Goal: Answer question/provide support

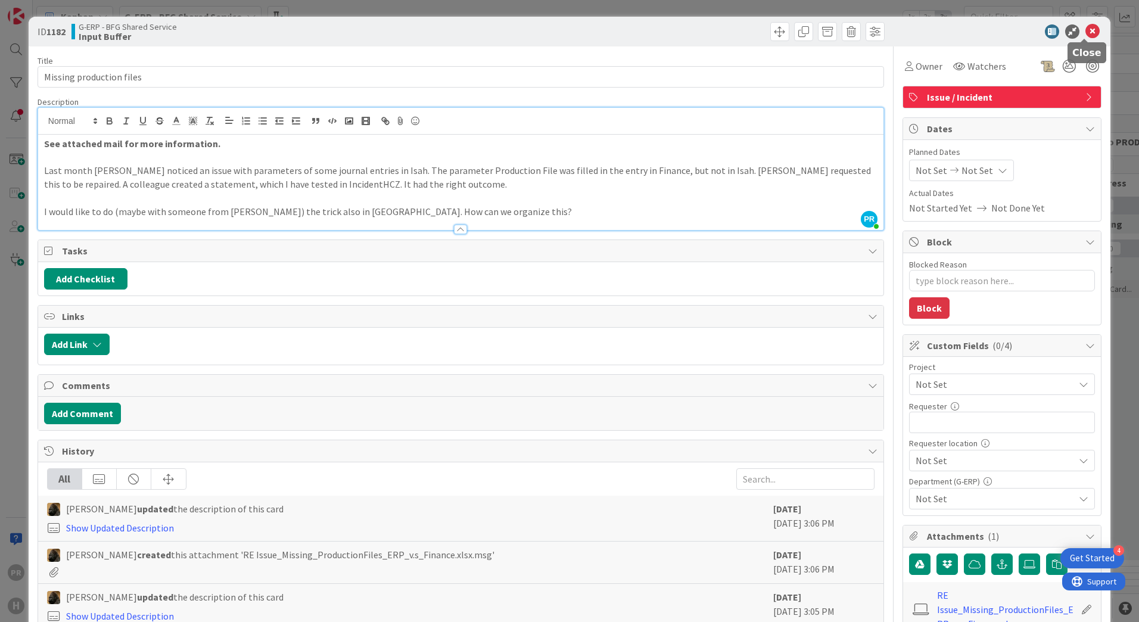
click at [1086, 26] on icon at bounding box center [1093, 31] width 14 height 14
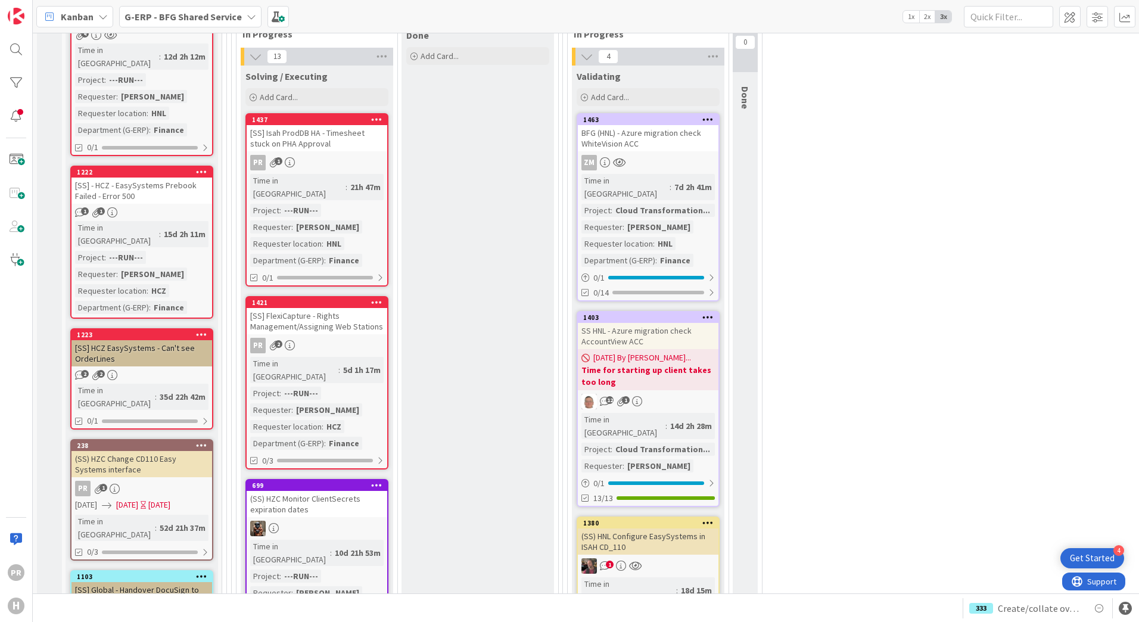
click at [308, 140] on div "[SS] Isah ProdDB HA - Timesheet stuck on PHA Approval" at bounding box center [317, 138] width 141 height 26
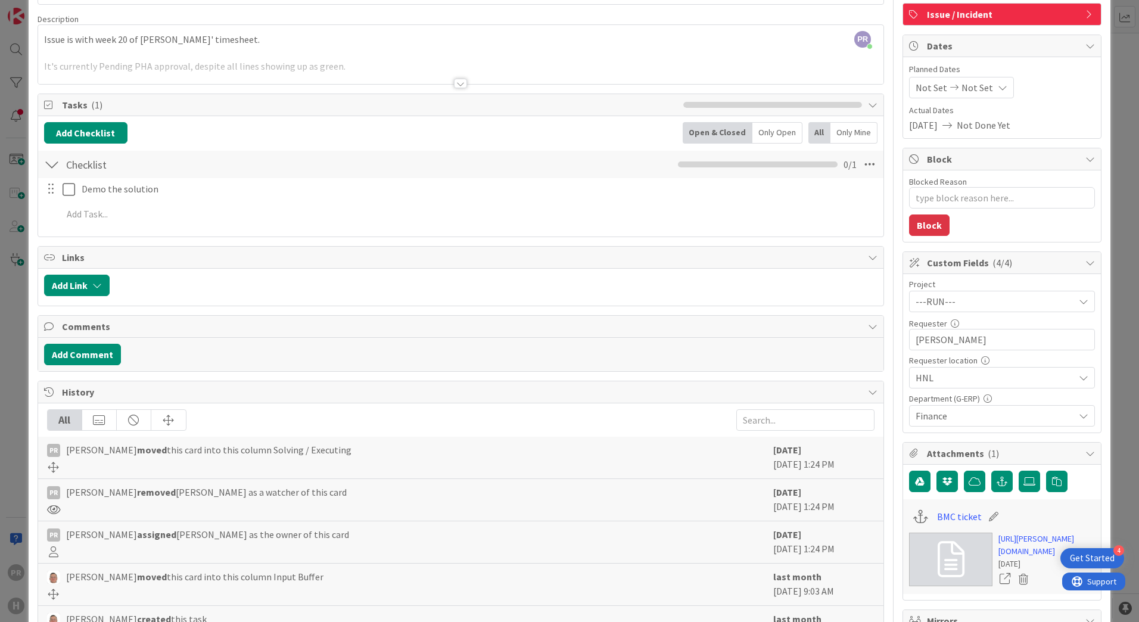
scroll to position [60, 0]
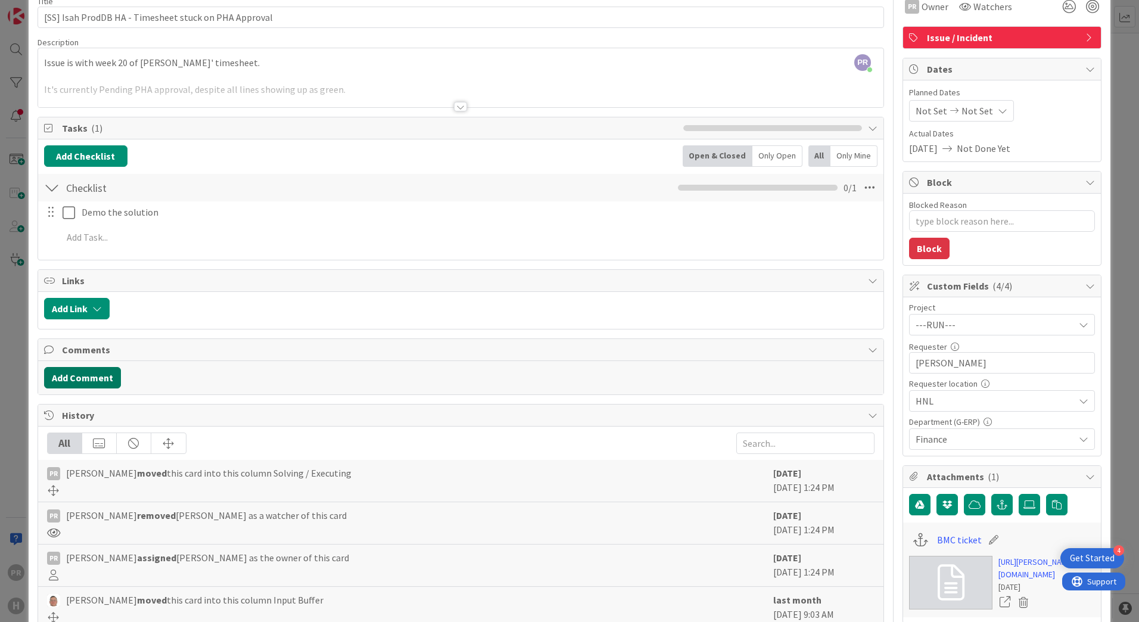
click at [96, 375] on button "Add Comment" at bounding box center [82, 377] width 77 height 21
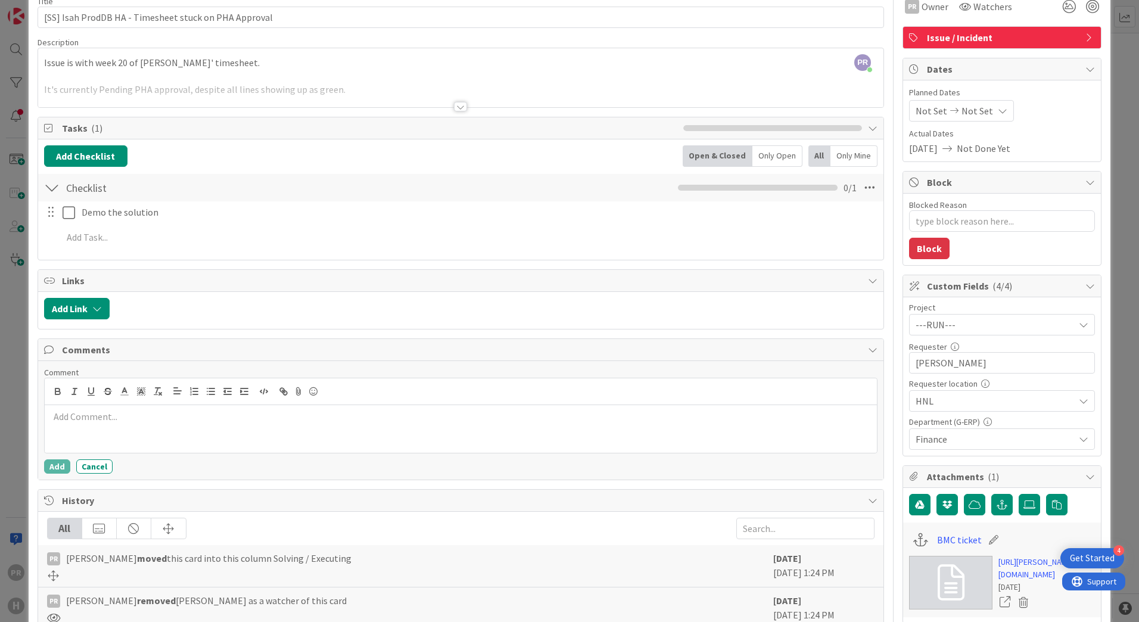
click at [128, 420] on p at bounding box center [460, 417] width 823 height 14
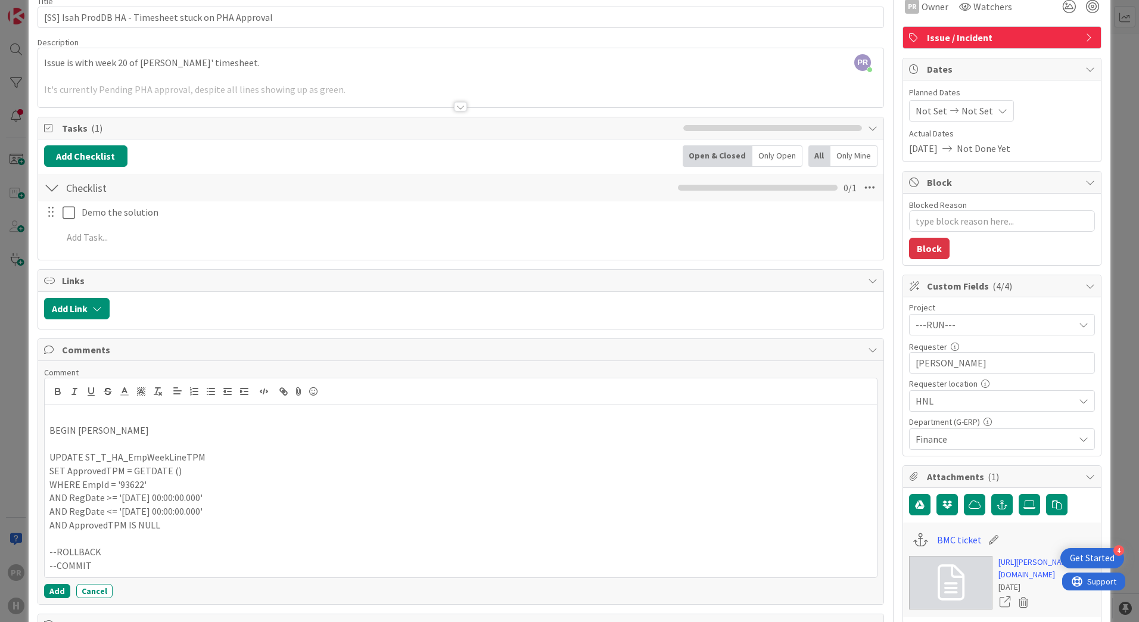
click at [136, 426] on p "BEGIN [PERSON_NAME]" at bounding box center [460, 431] width 823 height 14
click at [90, 412] on p at bounding box center [460, 417] width 823 height 14
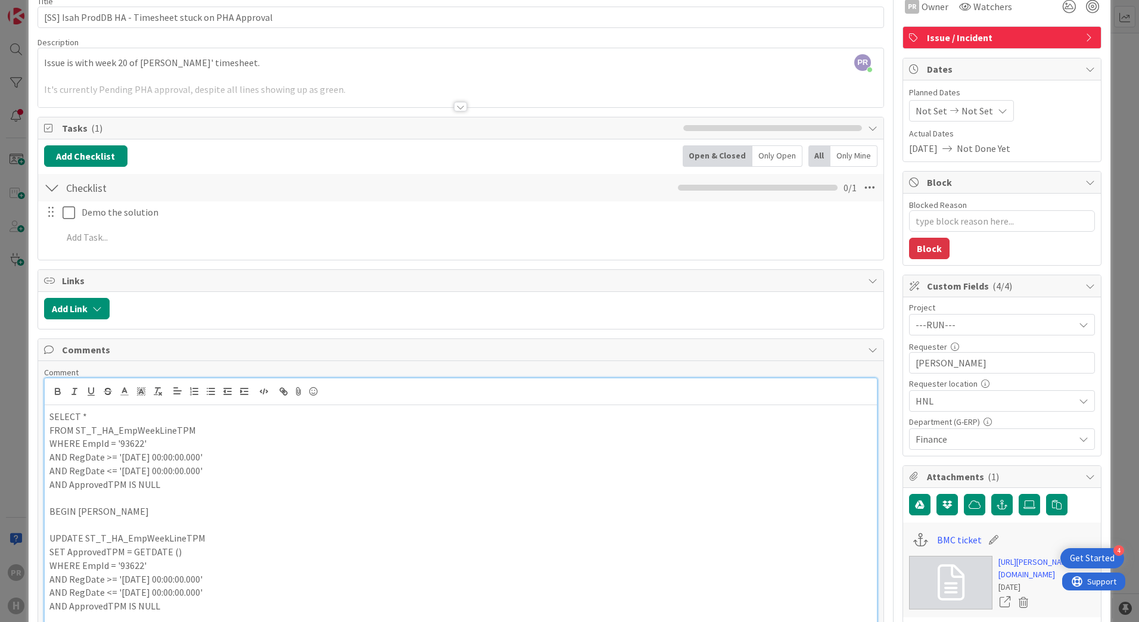
scroll to position [238, 0]
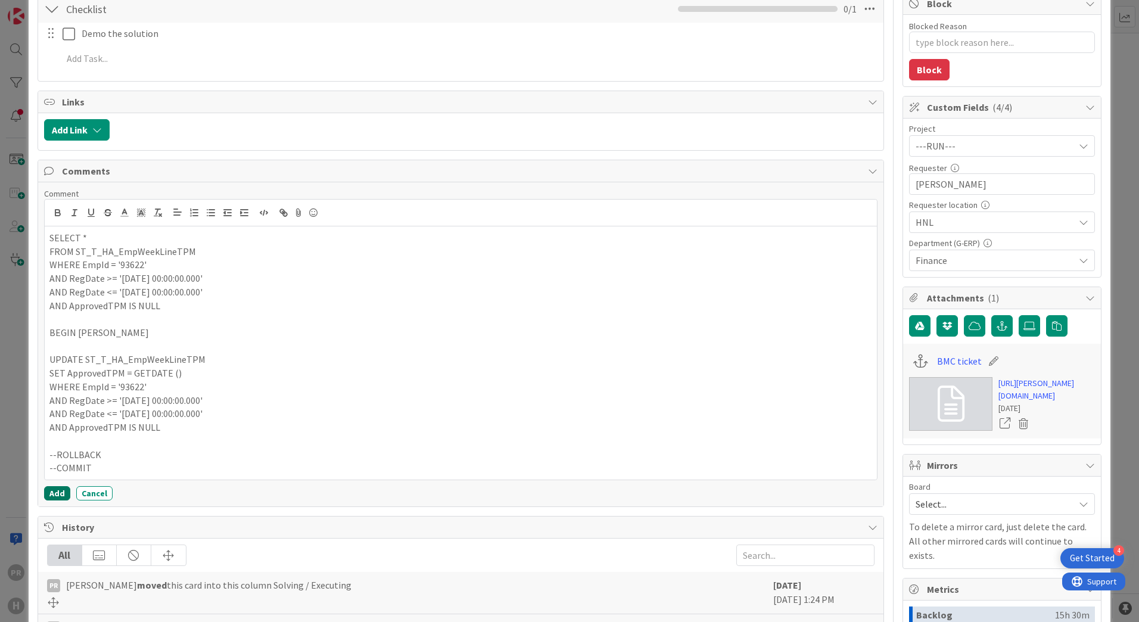
click at [53, 493] on button "Add" at bounding box center [57, 493] width 26 height 14
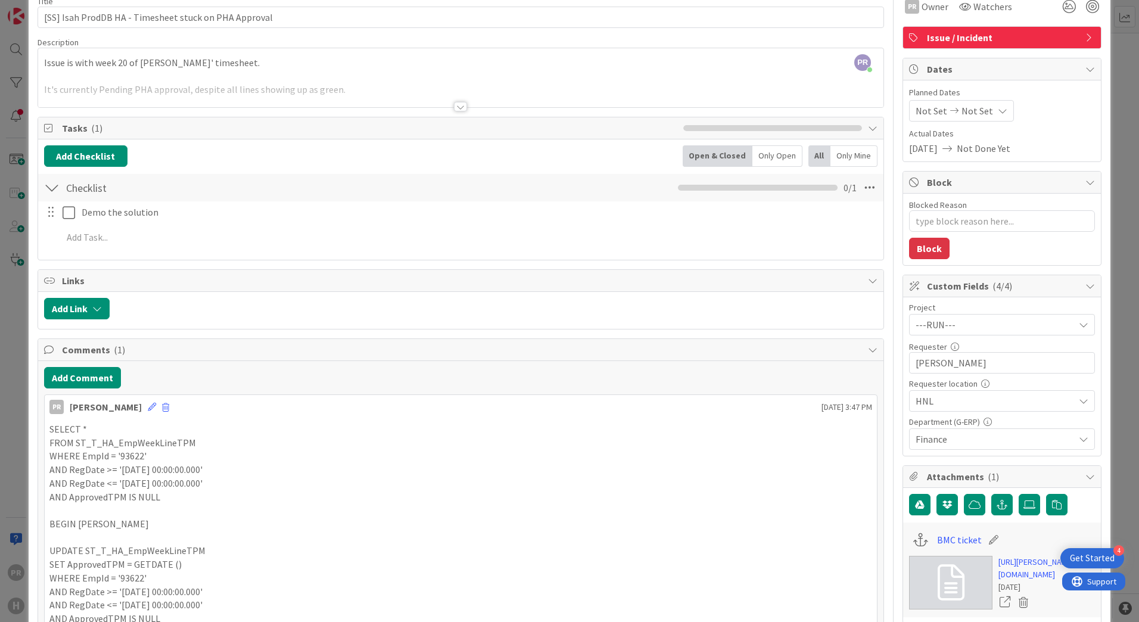
scroll to position [0, 0]
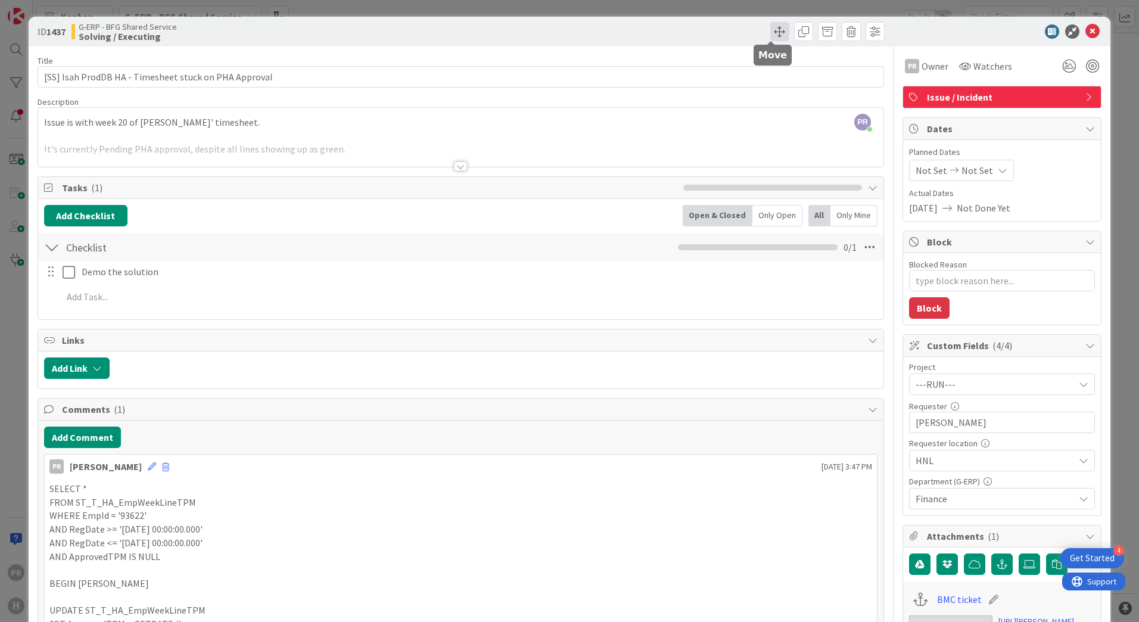
click at [772, 33] on span at bounding box center [780, 31] width 19 height 19
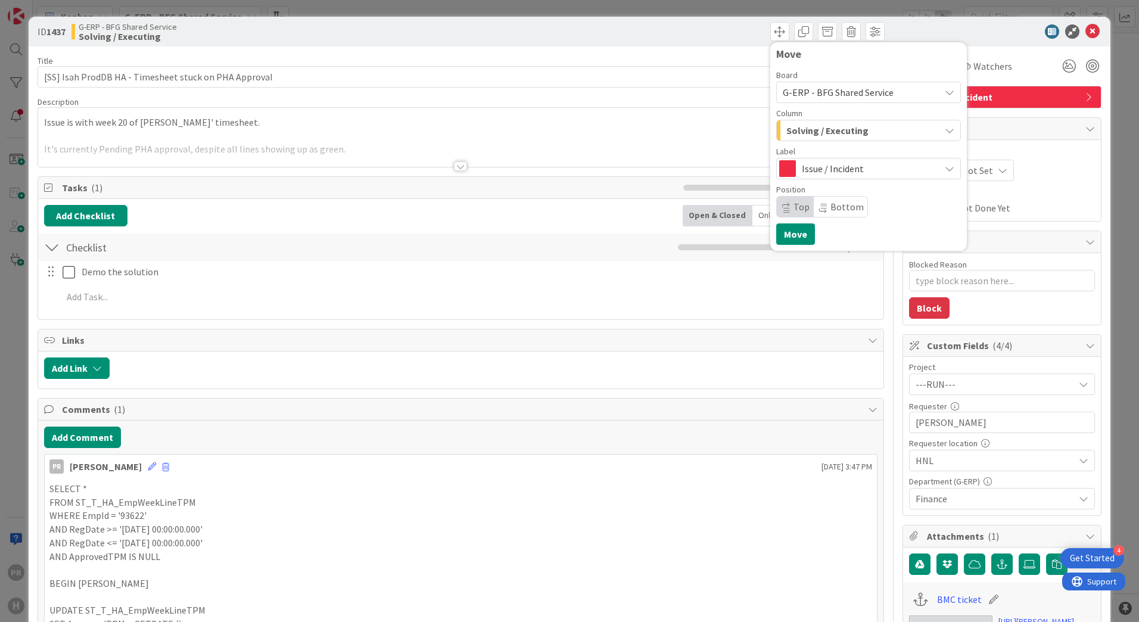
click at [823, 138] on span "Solving / Executing" at bounding box center [828, 130] width 82 height 15
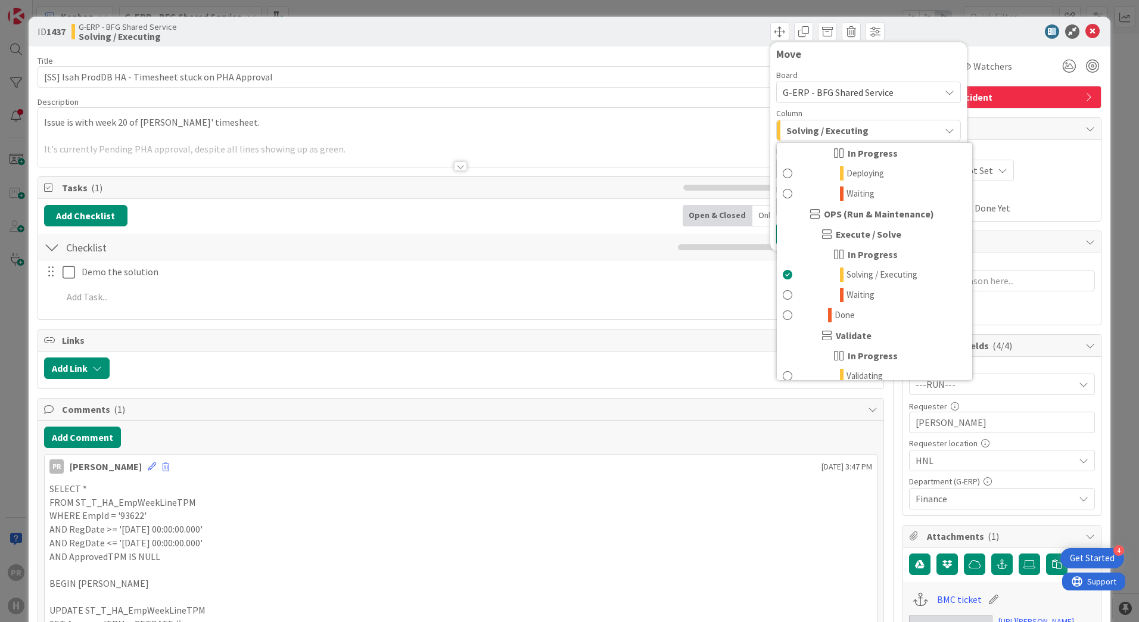
scroll to position [834, 0]
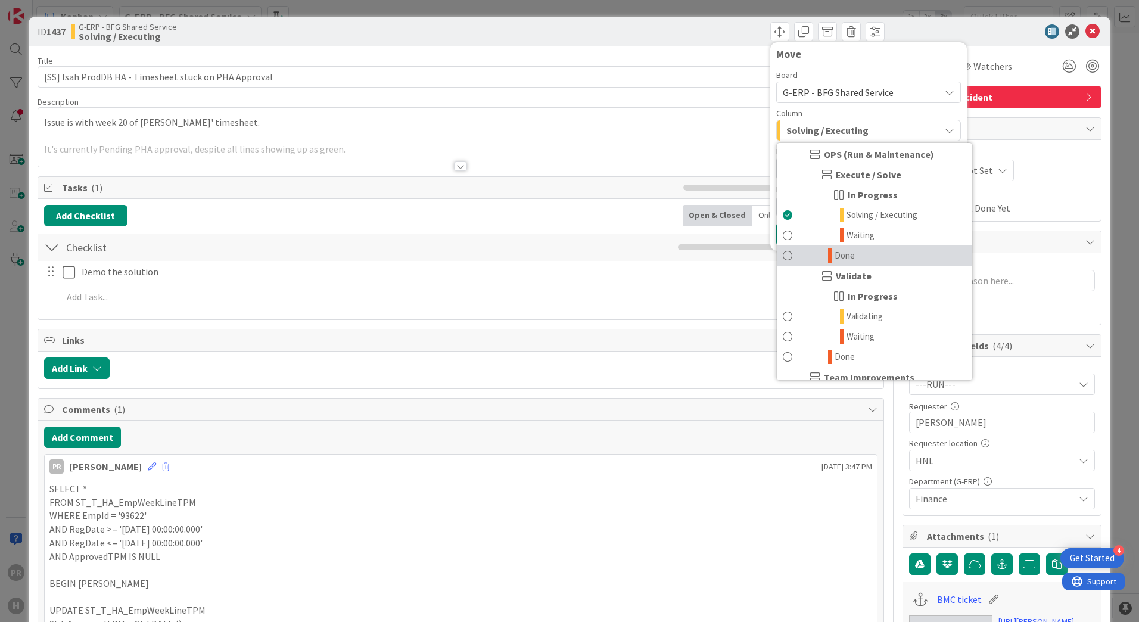
click at [841, 254] on span "Done" at bounding box center [845, 256] width 20 height 14
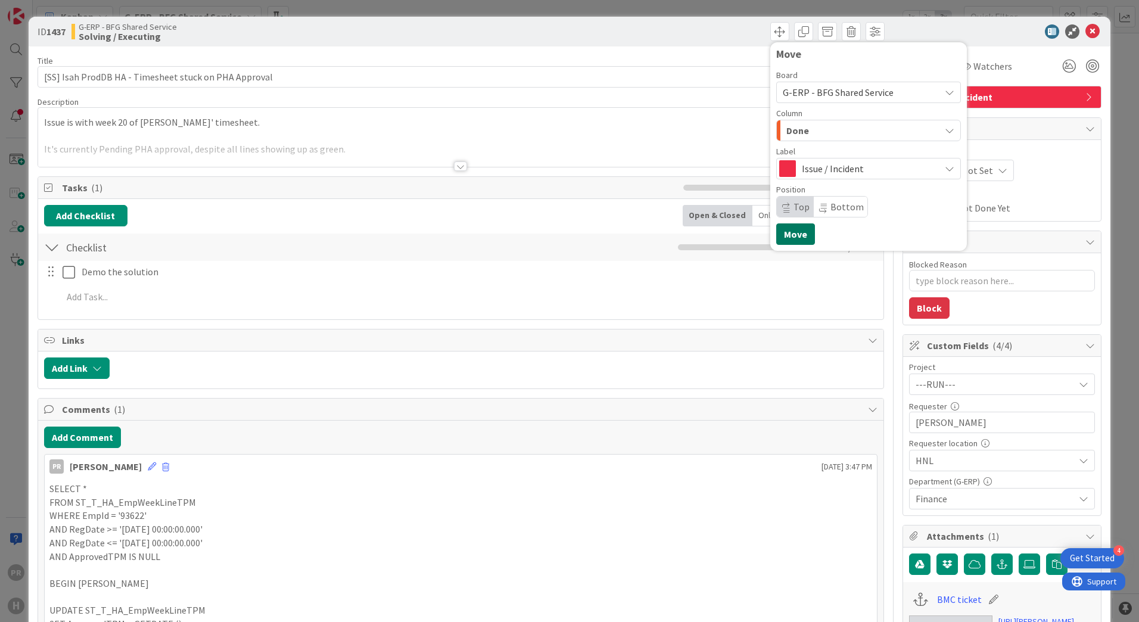
click at [793, 234] on button "Move" at bounding box center [796, 233] width 39 height 21
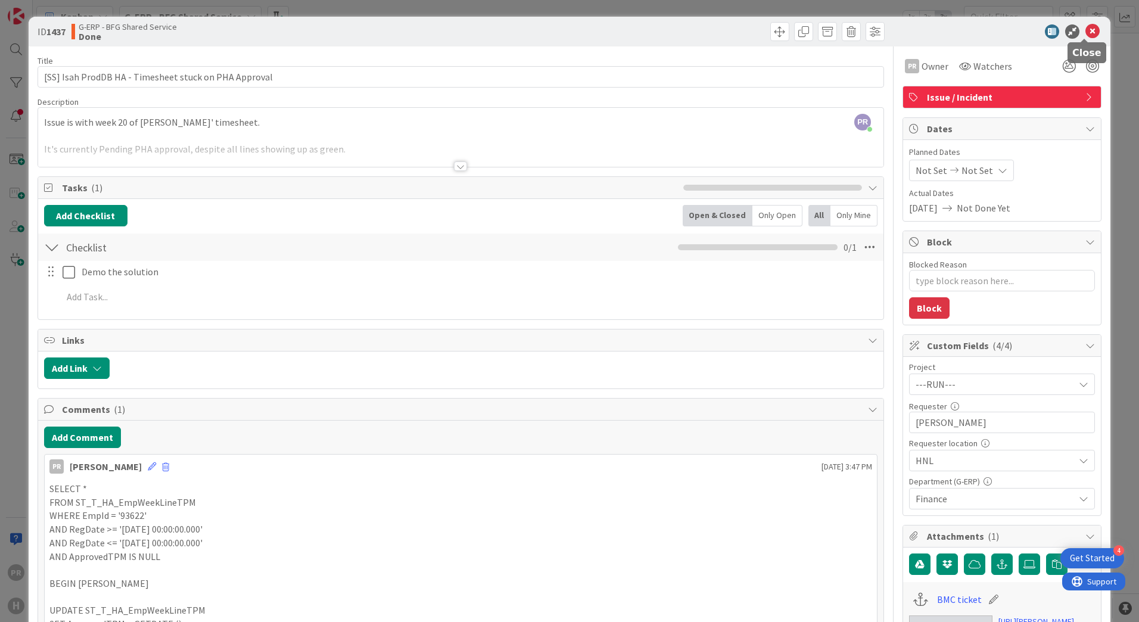
click at [1086, 27] on icon at bounding box center [1093, 31] width 14 height 14
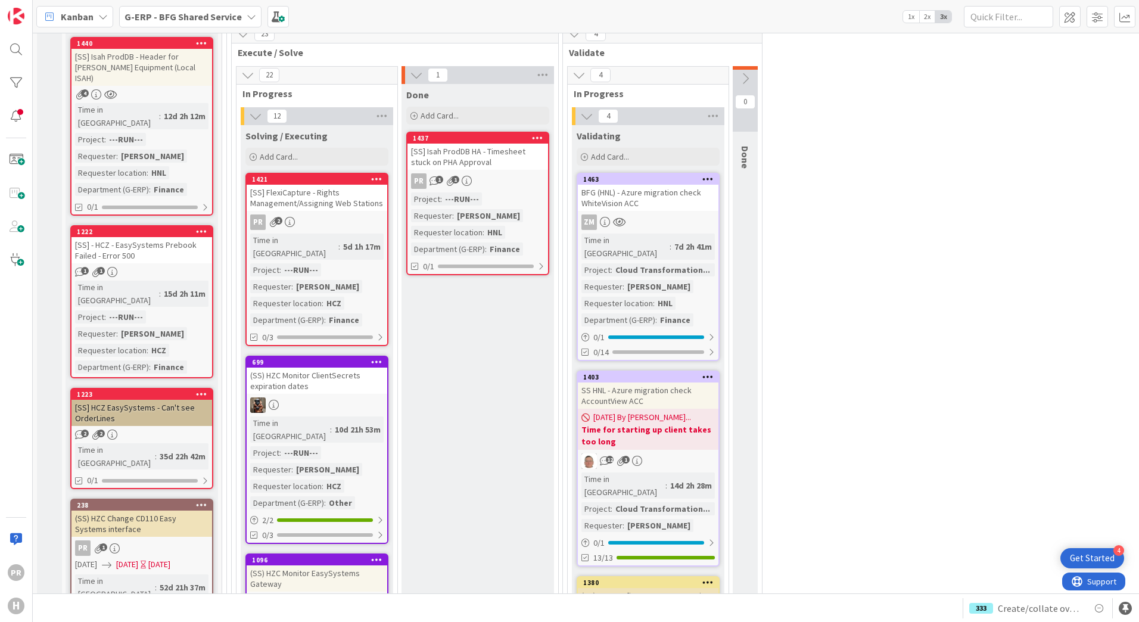
click at [325, 199] on div "[SS] FlexiCapture - Rights Management/Assigning Web Stations" at bounding box center [317, 198] width 141 height 26
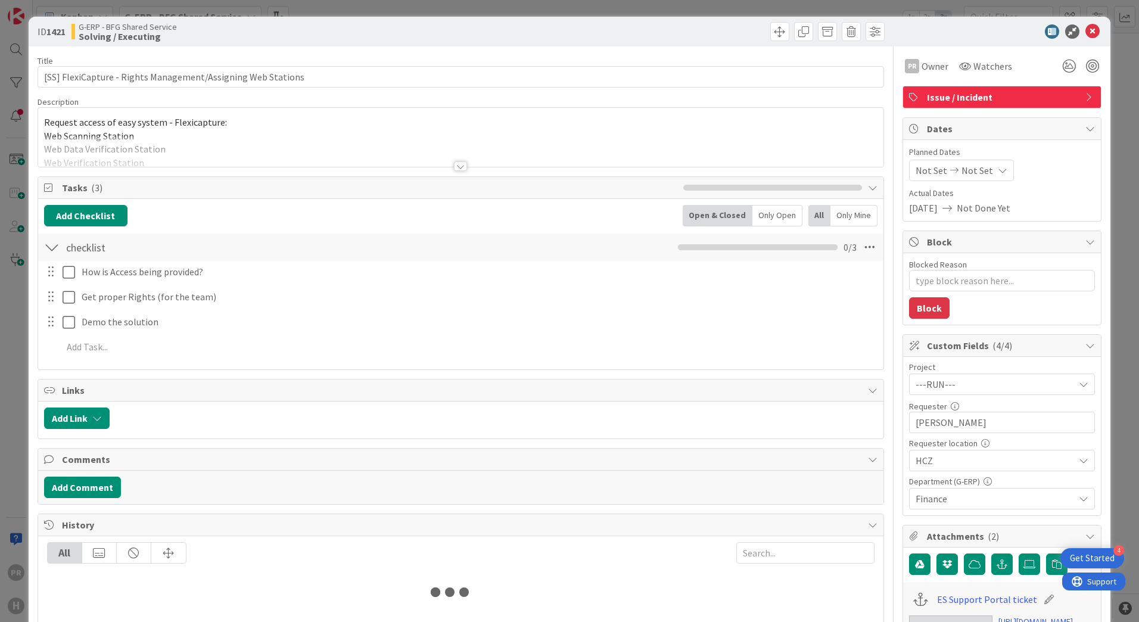
type textarea "x"
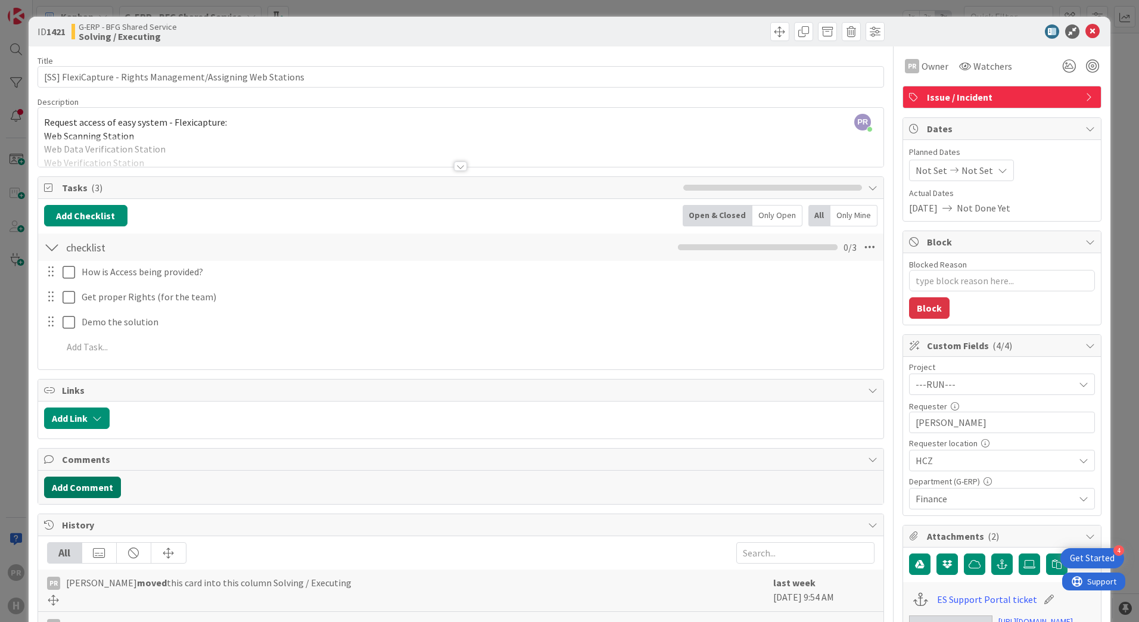
click at [102, 481] on button "Add Comment" at bounding box center [82, 487] width 77 height 21
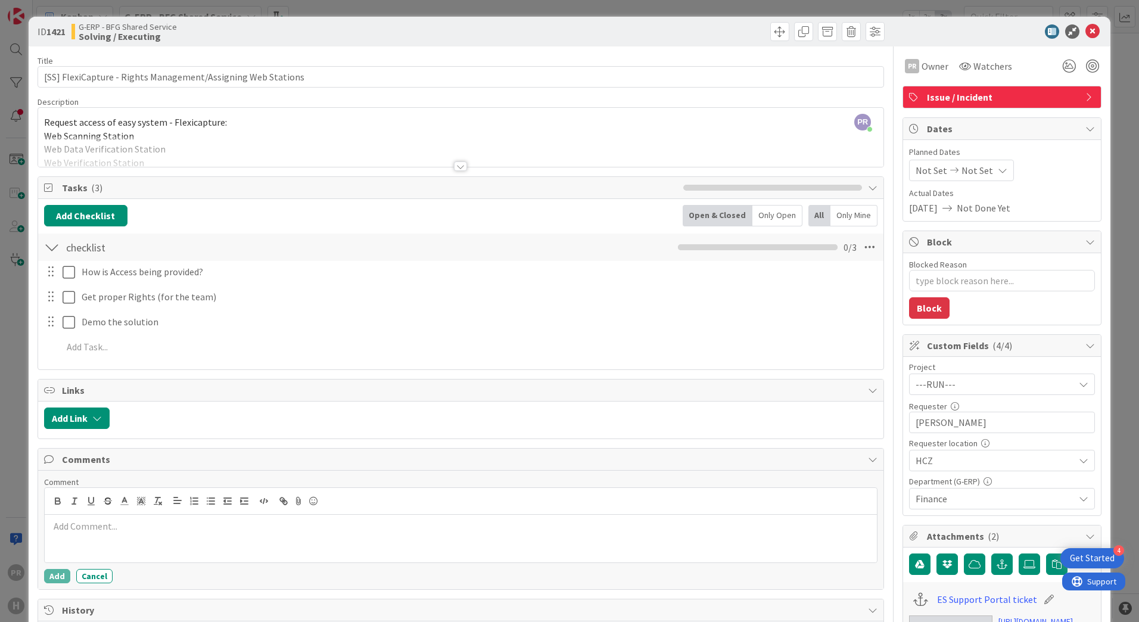
click at [158, 526] on p at bounding box center [460, 527] width 823 height 14
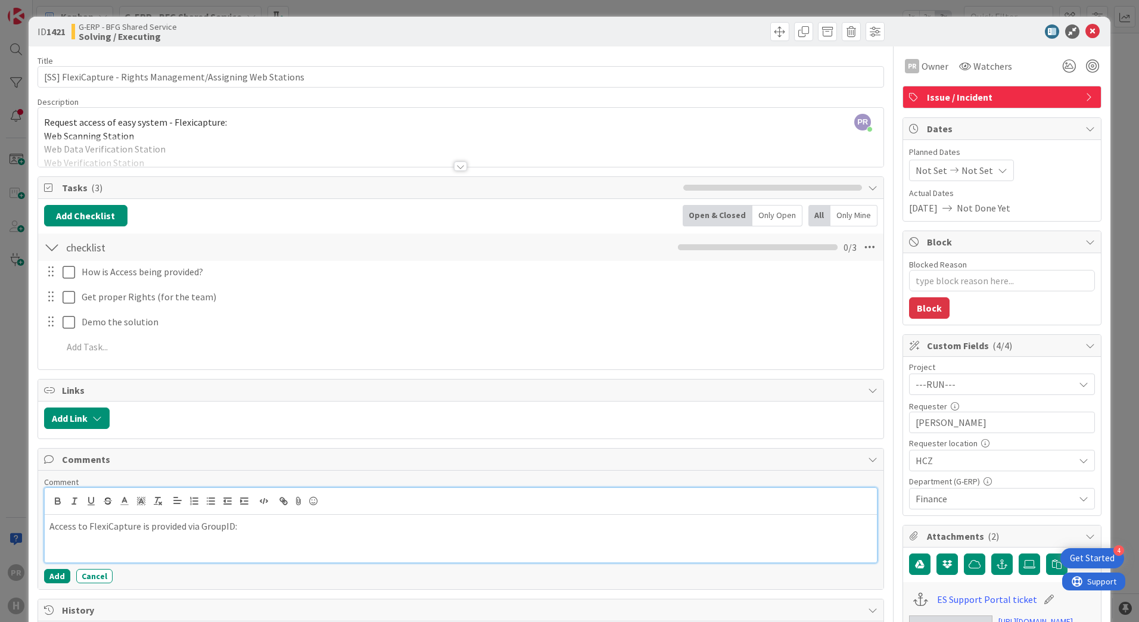
drag, startPoint x: 256, startPoint y: 521, endPoint x: 263, endPoint y: 519, distance: 7.0
click at [256, 521] on p "Access to FlexiCapture is provided via GroupID:" at bounding box center [460, 527] width 823 height 14
click at [418, 527] on p "Access to FlexiCapture is provided via GroupID: ce287444-9434-44ec-bb36-00bacc3…" at bounding box center [460, 527] width 823 height 14
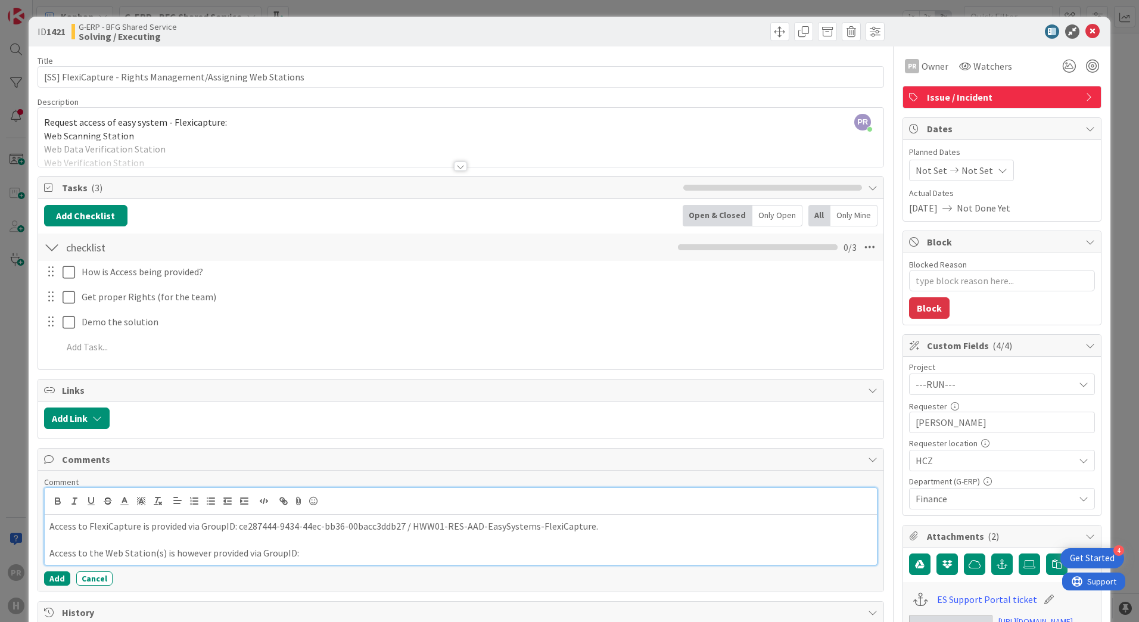
click at [349, 551] on p "Access to the Web Station(s) is however provided via GroupID:" at bounding box center [460, 553] width 823 height 14
drag, startPoint x: 478, startPoint y: 556, endPoint x: 532, endPoint y: 527, distance: 61.3
click at [478, 557] on p "Access to the Web Station(s) is however provided via GroupID: c8d9a9fe-b02b-46d…" at bounding box center [460, 553] width 823 height 14
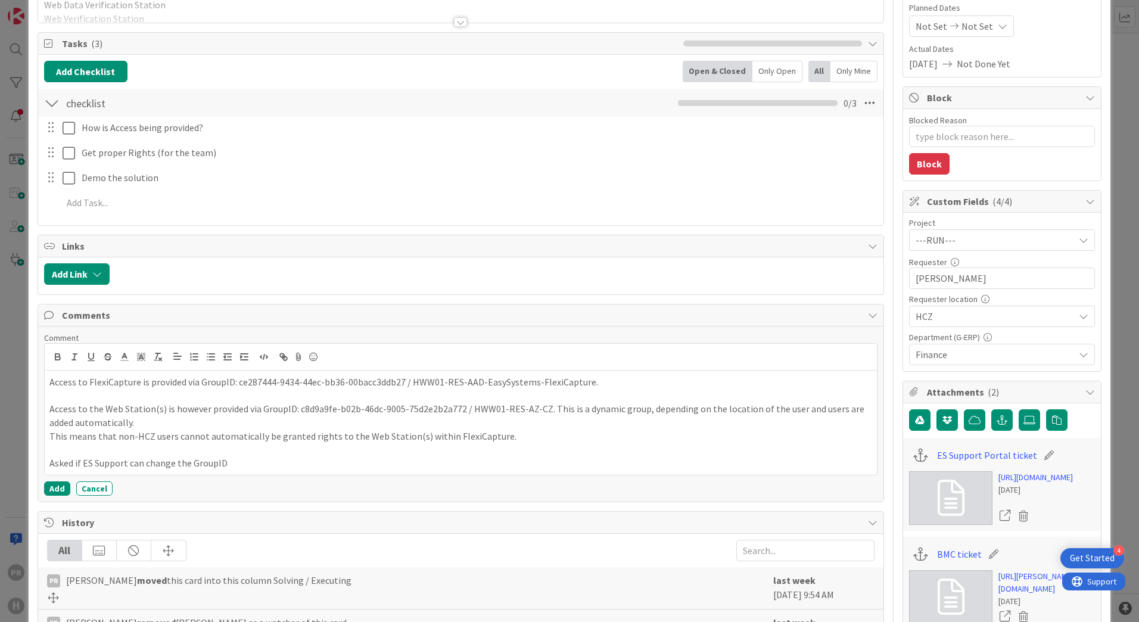
scroll to position [179, 0]
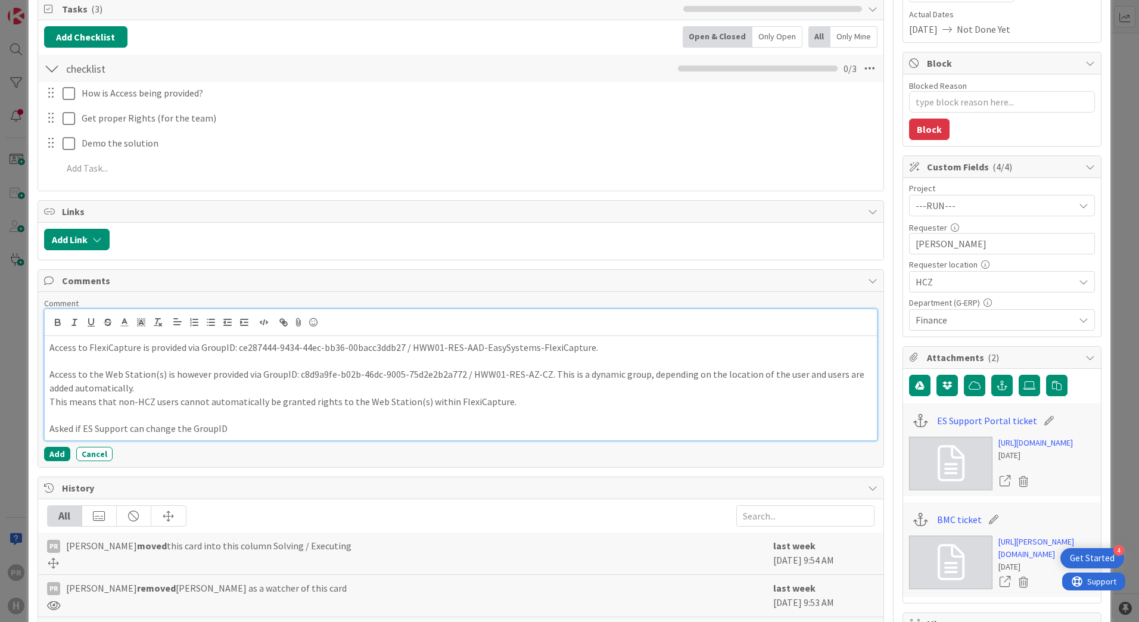
click at [227, 432] on p "Asked if ES Support can change the GroupID" at bounding box center [460, 429] width 823 height 14
click at [236, 428] on p "Asked if ES Support can change the GroupID" at bounding box center [460, 429] width 823 height 14
drag, startPoint x: 582, startPoint y: 349, endPoint x: 408, endPoint y: 348, distance: 174.0
click at [408, 348] on p "Access to FlexiCapture is provided via GroupID: ce287444-9434-44ec-bb36-00bacc3…" at bounding box center [460, 348] width 823 height 14
copy p "HWW01-RES-AAD-EasySystems-FlexiCapture"
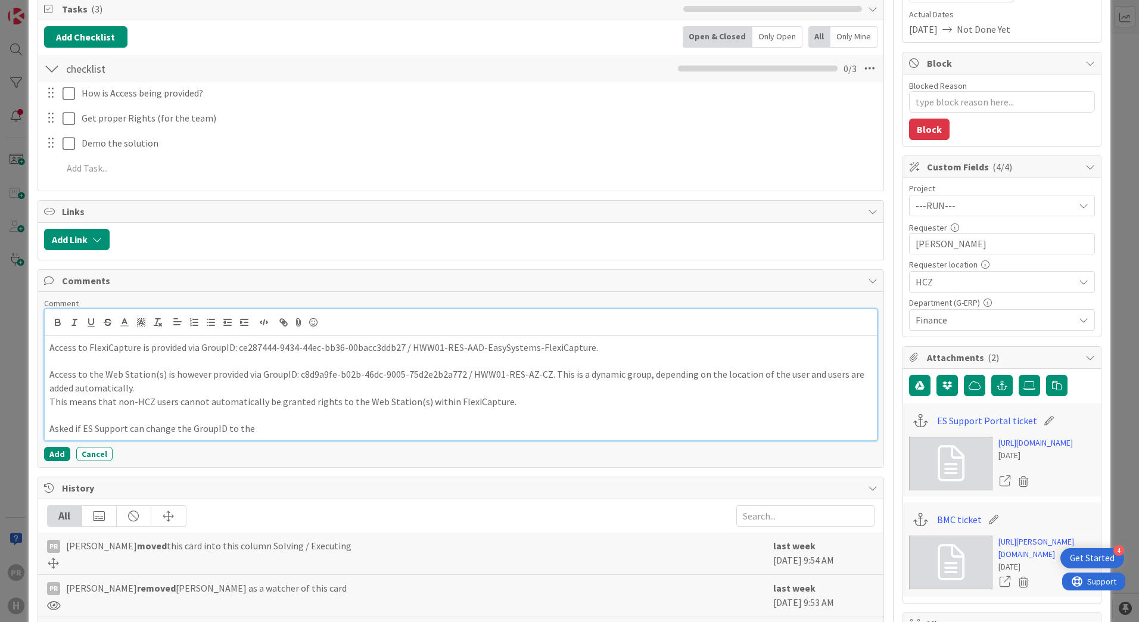
click at [250, 431] on p "Asked if ES Support can change the GroupID to the" at bounding box center [460, 429] width 823 height 14
drag, startPoint x: 248, startPoint y: 423, endPoint x: 291, endPoint y: 412, distance: 44.2
click at [249, 423] on p "Asked if ES Support can change the GroupID to theHWW01-RES-AAD-EasySystems-Flex…" at bounding box center [460, 429] width 823 height 14
click at [451, 423] on p "Asked if ES Support can change the GroupID to the HWW01-RES-AAD-EasySystems-Fle…" at bounding box center [460, 429] width 823 height 14
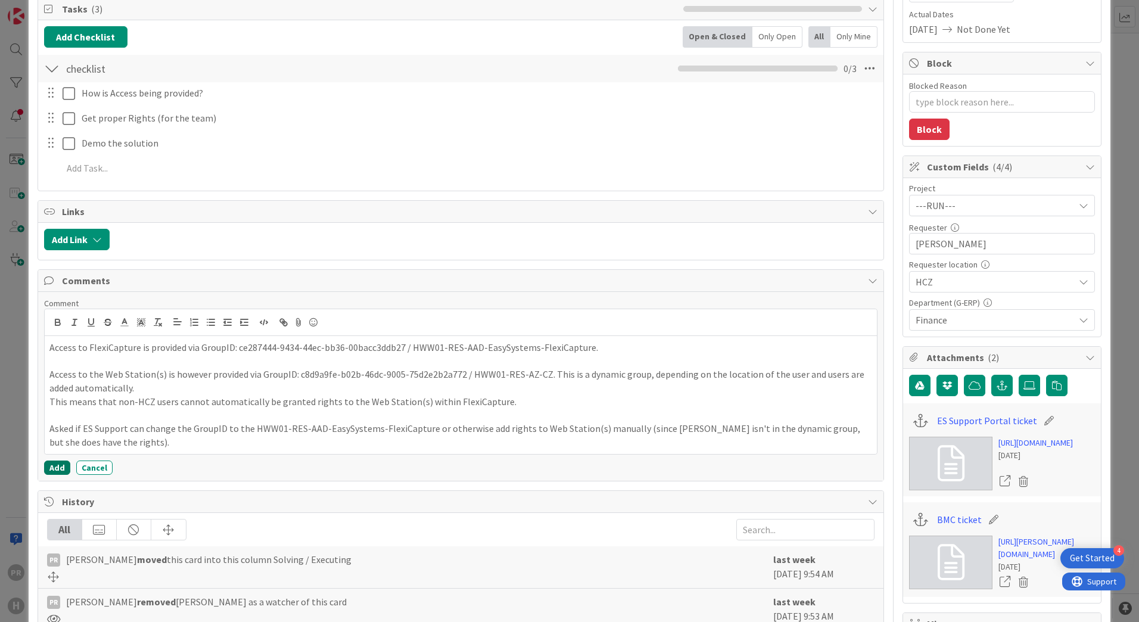
click at [60, 465] on button "Add" at bounding box center [57, 468] width 26 height 14
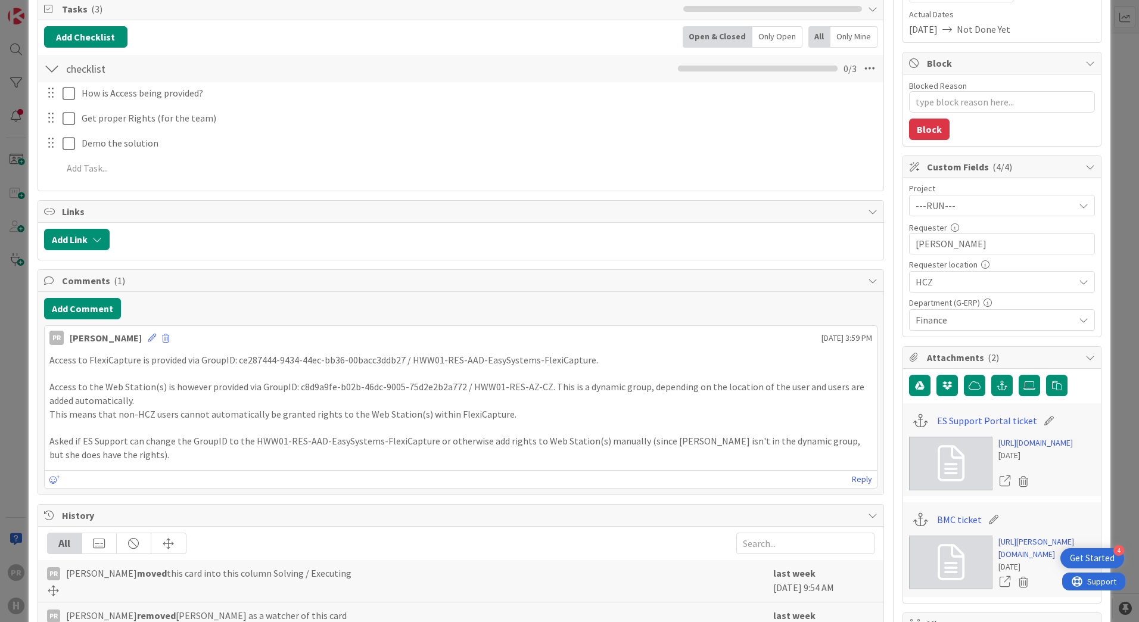
type textarea "x"
